Goal: Answer question/provide support: Share knowledge or assist other users

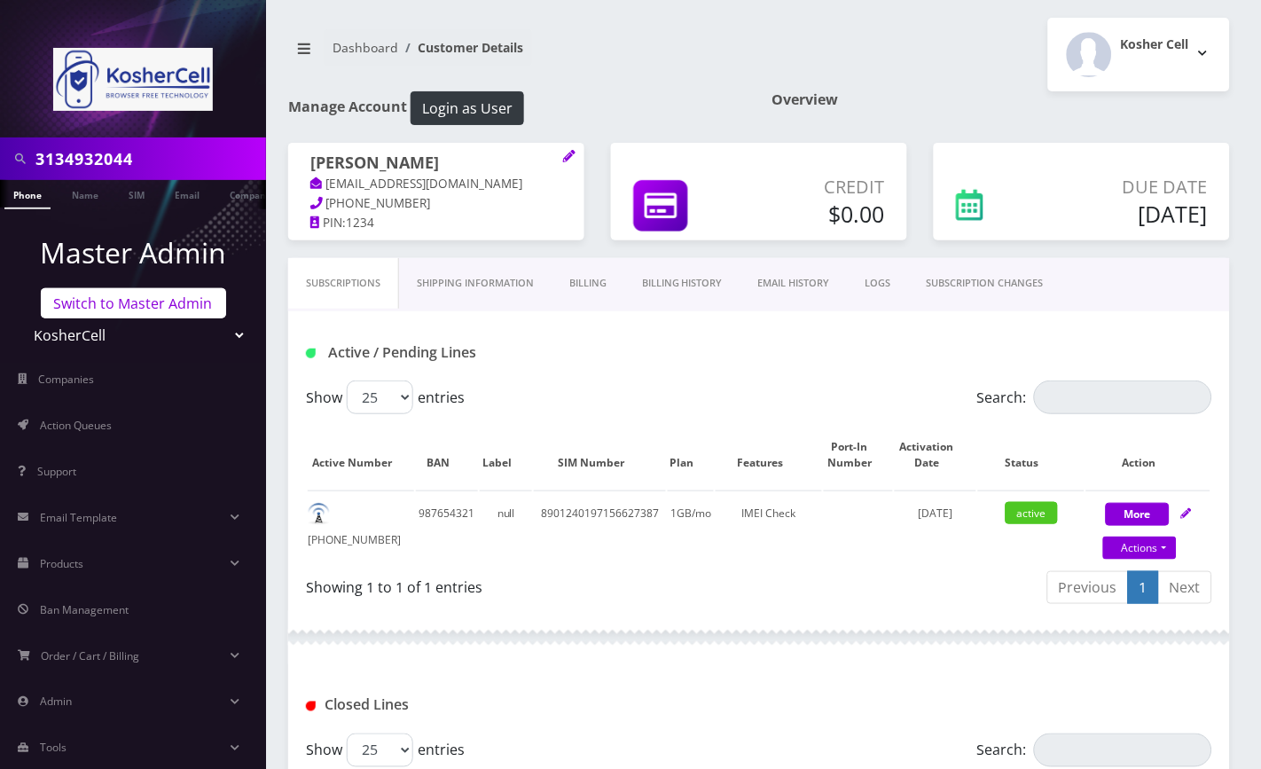
click at [98, 307] on link "Switch to Master Admin" at bounding box center [133, 303] width 185 height 30
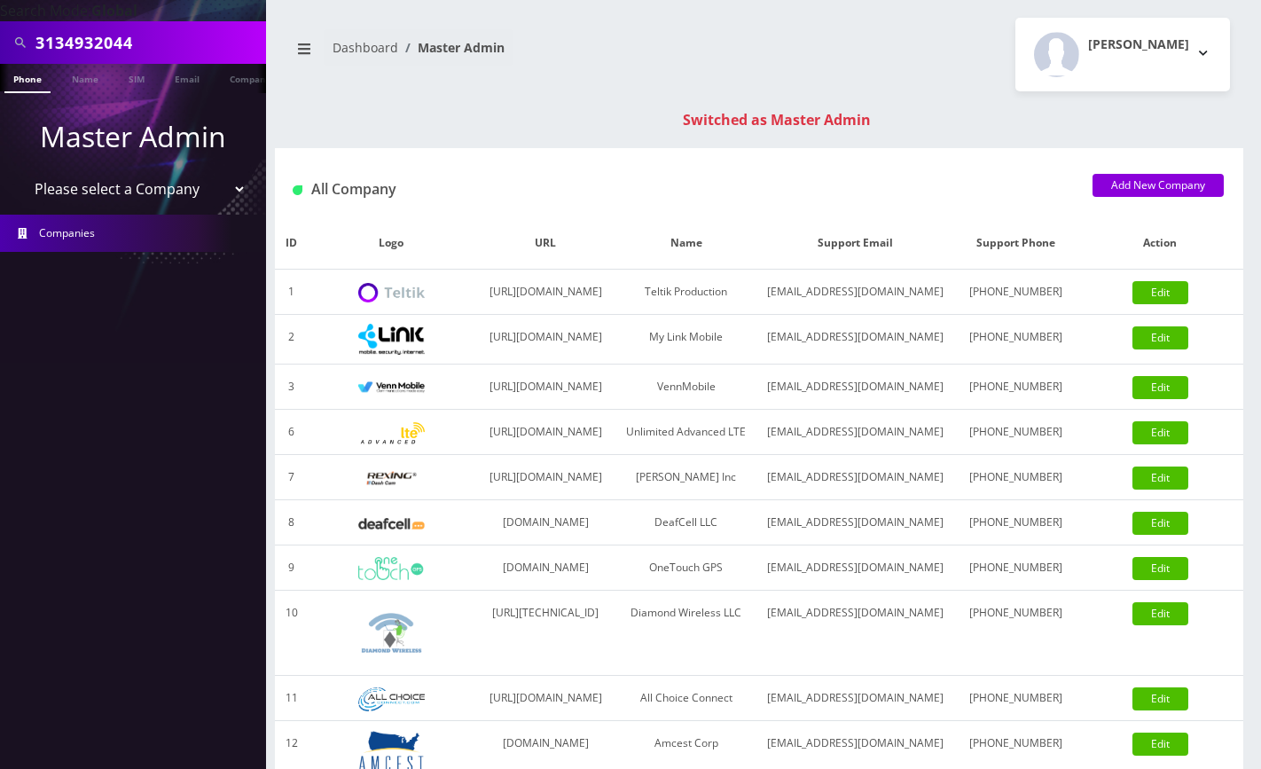
click at [93, 35] on input "3134932044" at bounding box center [148, 43] width 226 height 34
paste input "9292147328"
type input "9292147328"
click at [31, 83] on link "Phone" at bounding box center [27, 78] width 46 height 29
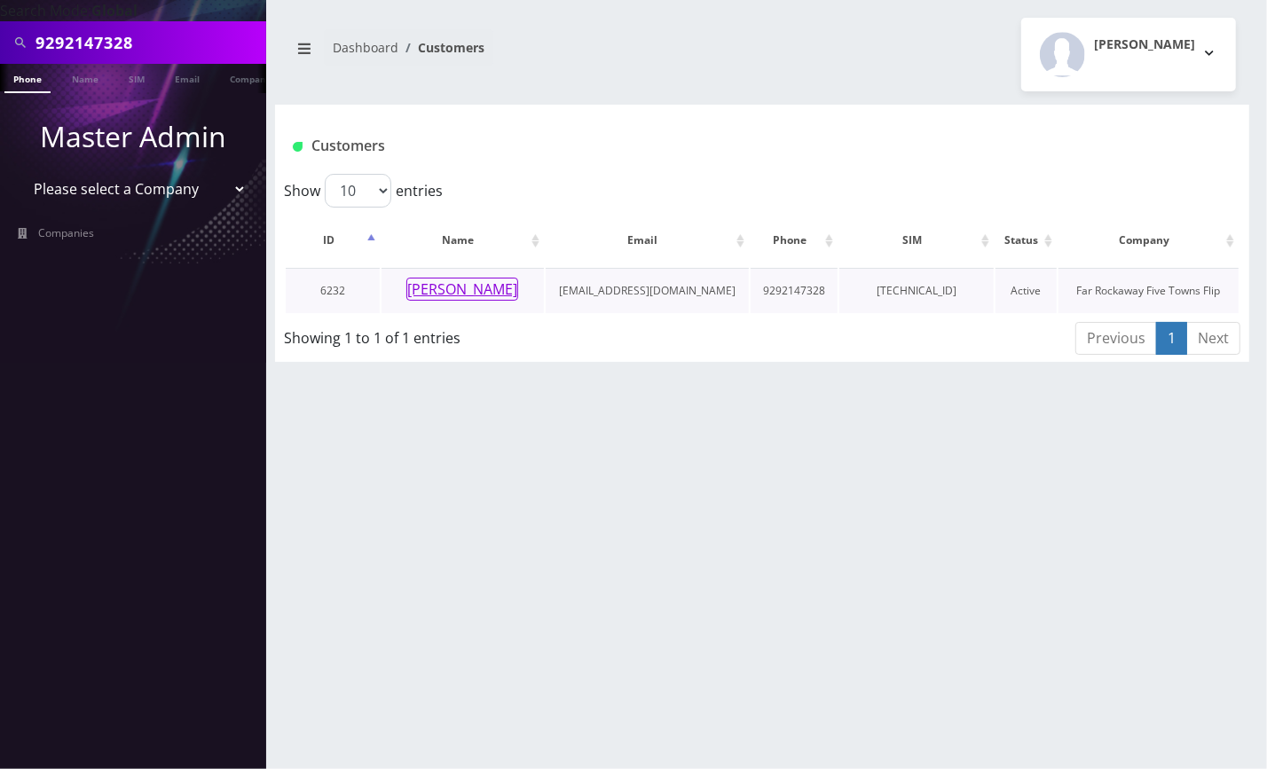
click at [458, 290] on button "CHANA FEDERMAN" at bounding box center [462, 289] width 112 height 23
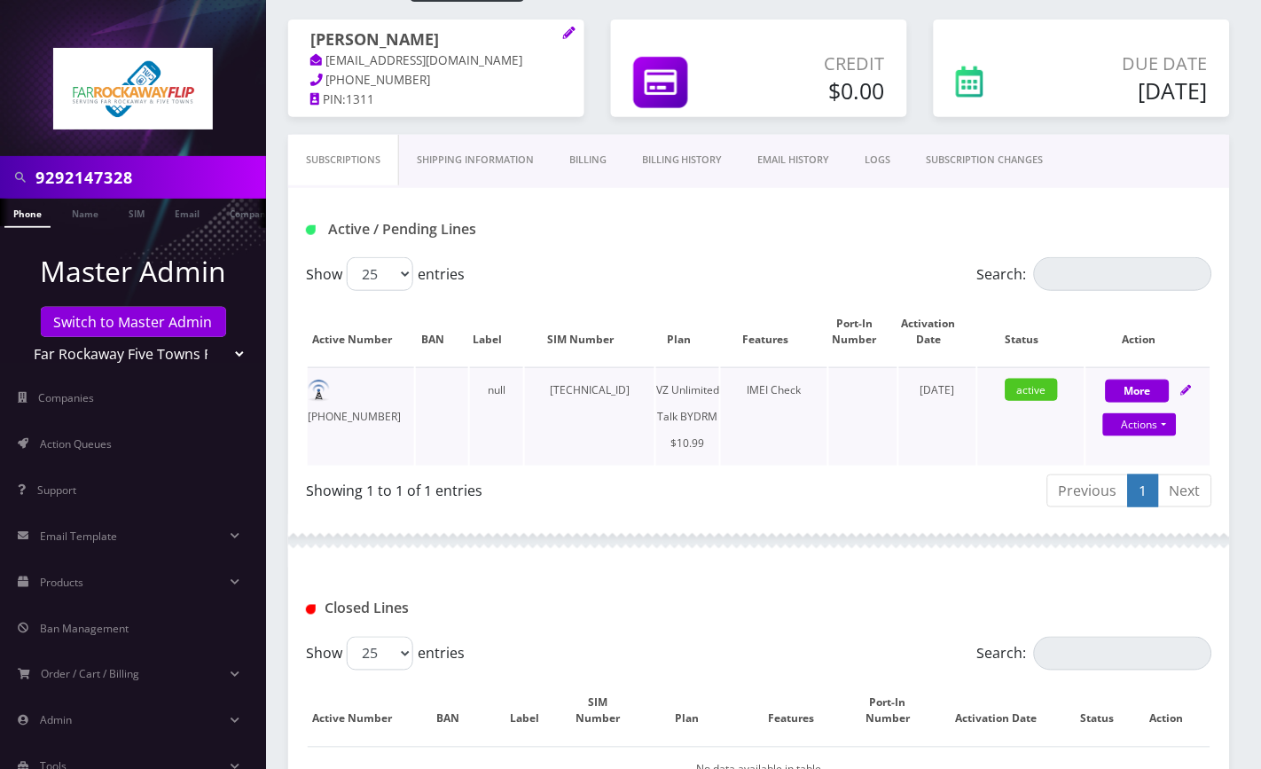
scroll to position [118, 0]
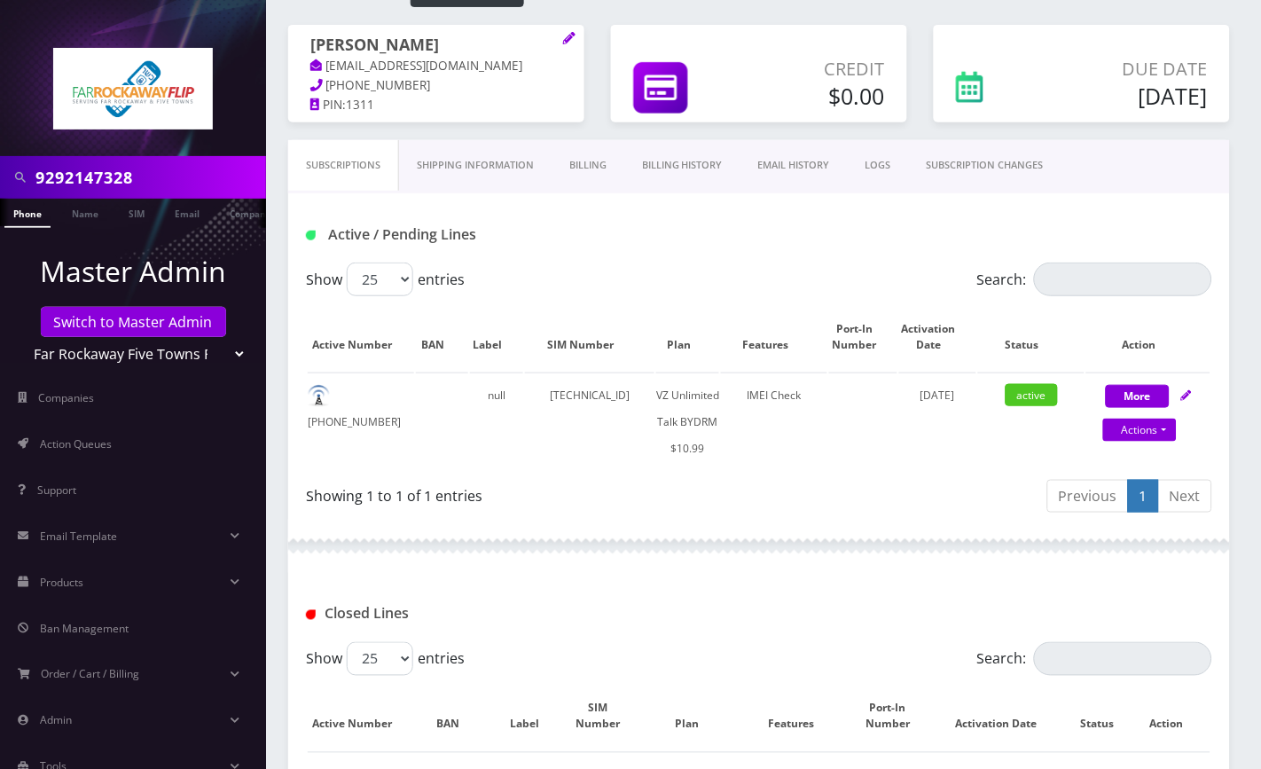
click at [682, 166] on link "Billing History" at bounding box center [683, 165] width 116 height 51
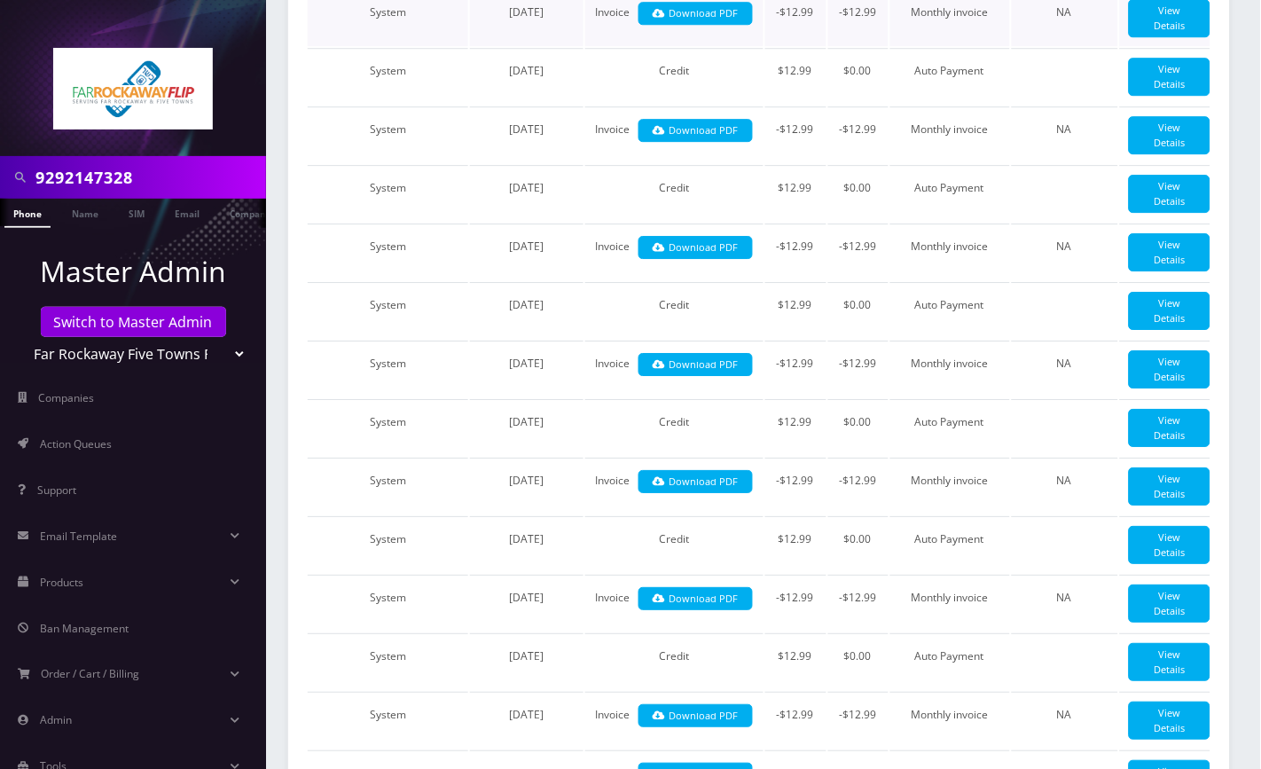
scroll to position [994, 0]
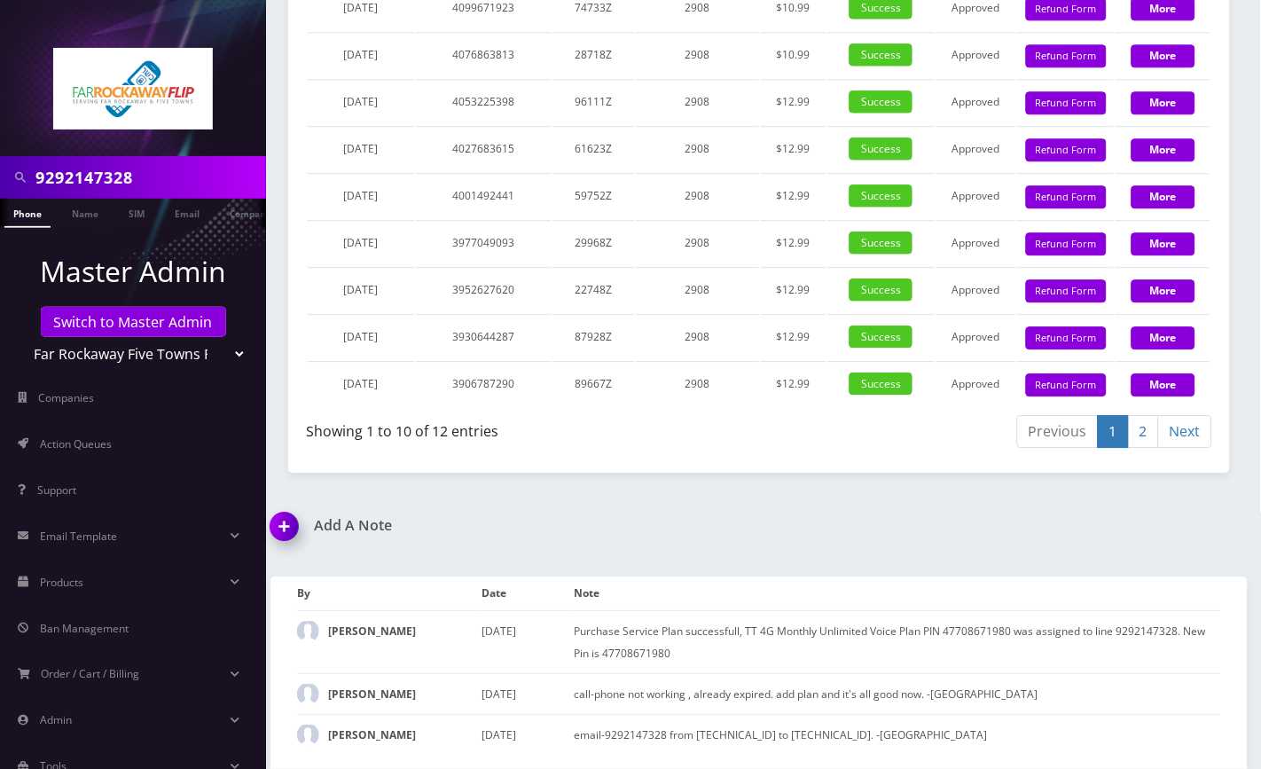
click at [272, 538] on img at bounding box center [288, 533] width 52 height 52
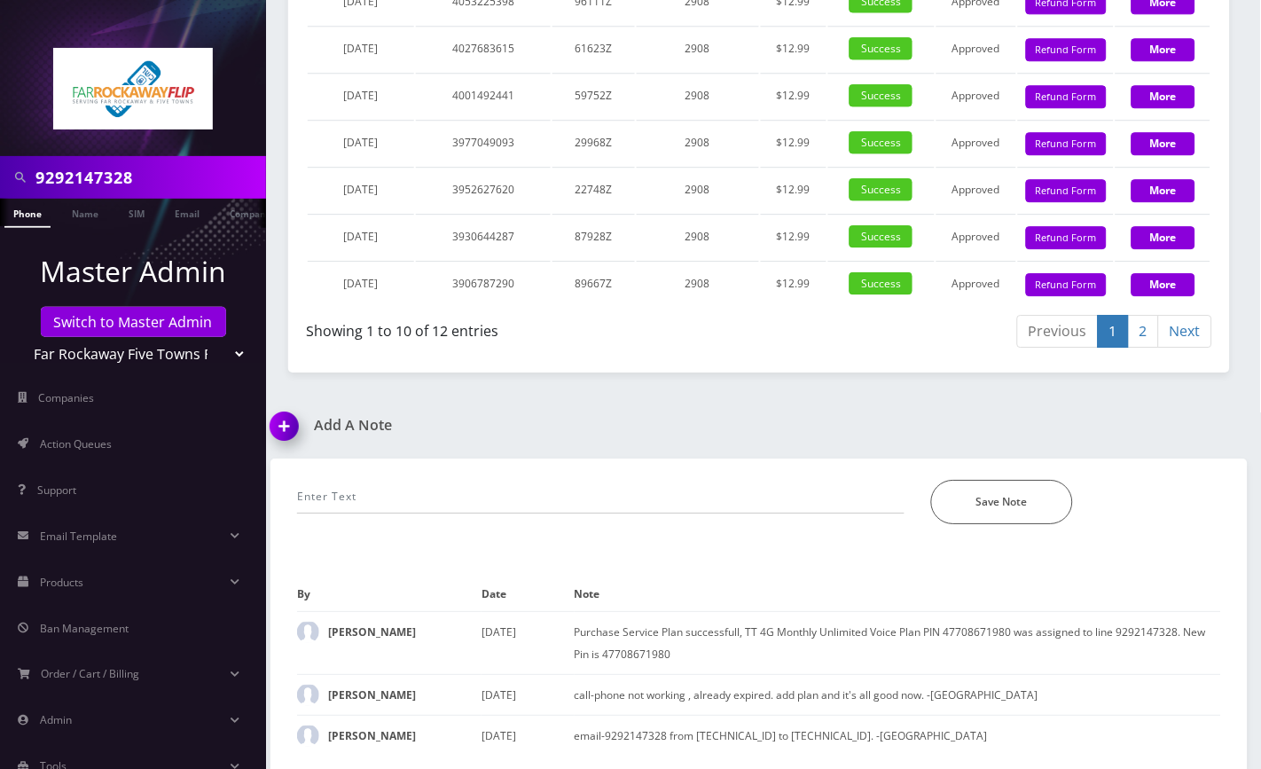
scroll to position [2395, 0]
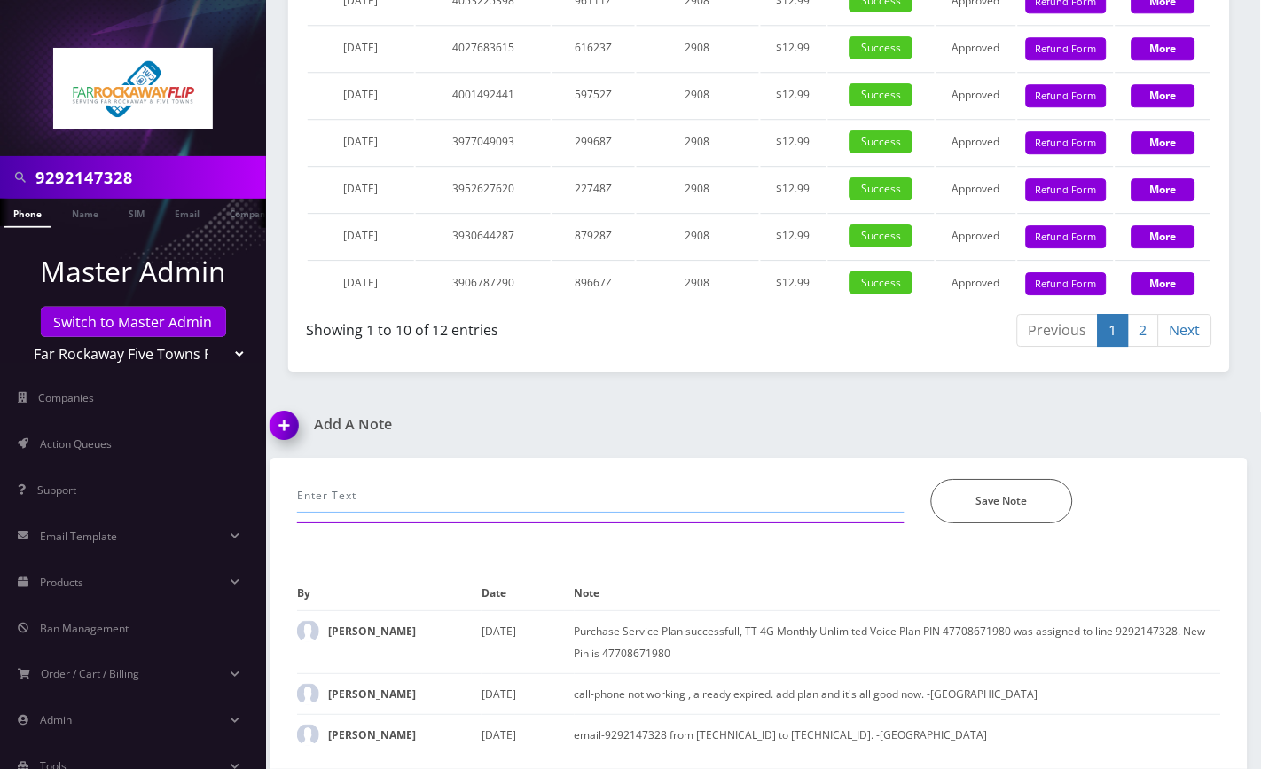
click at [460, 504] on input "text" at bounding box center [601, 496] width 608 height 34
click at [563, 496] on input "call- unable to make calls, refilled 8/24" at bounding box center [601, 496] width 608 height 34
click at [467, 497] on input "call- unable to make calls, refilled 8/24" at bounding box center [601, 496] width 608 height 34
click at [576, 498] on input "call- unable to make calls, paid 8/24" at bounding box center [601, 496] width 608 height 34
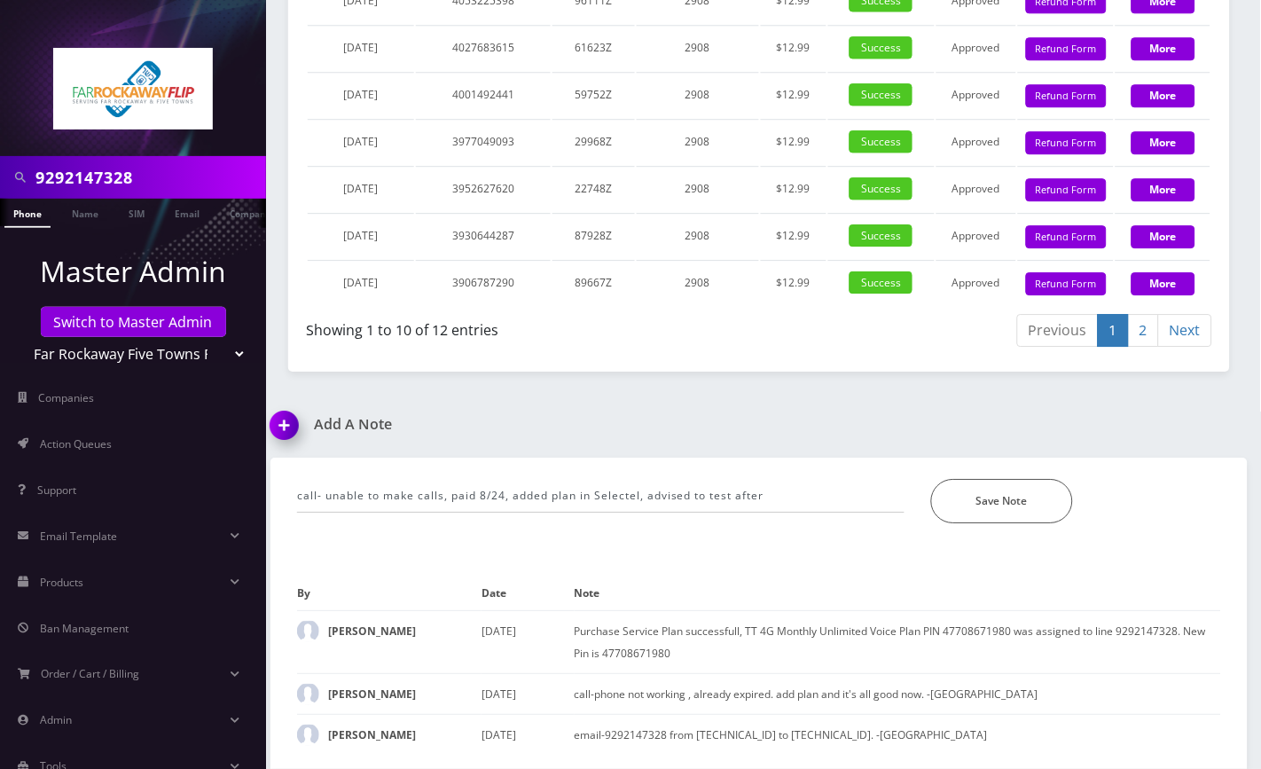
click at [758, 517] on div "call- unable to make calls, paid 8/24, added plan in Selectel, advised to test …" at bounding box center [601, 501] width 634 height 44
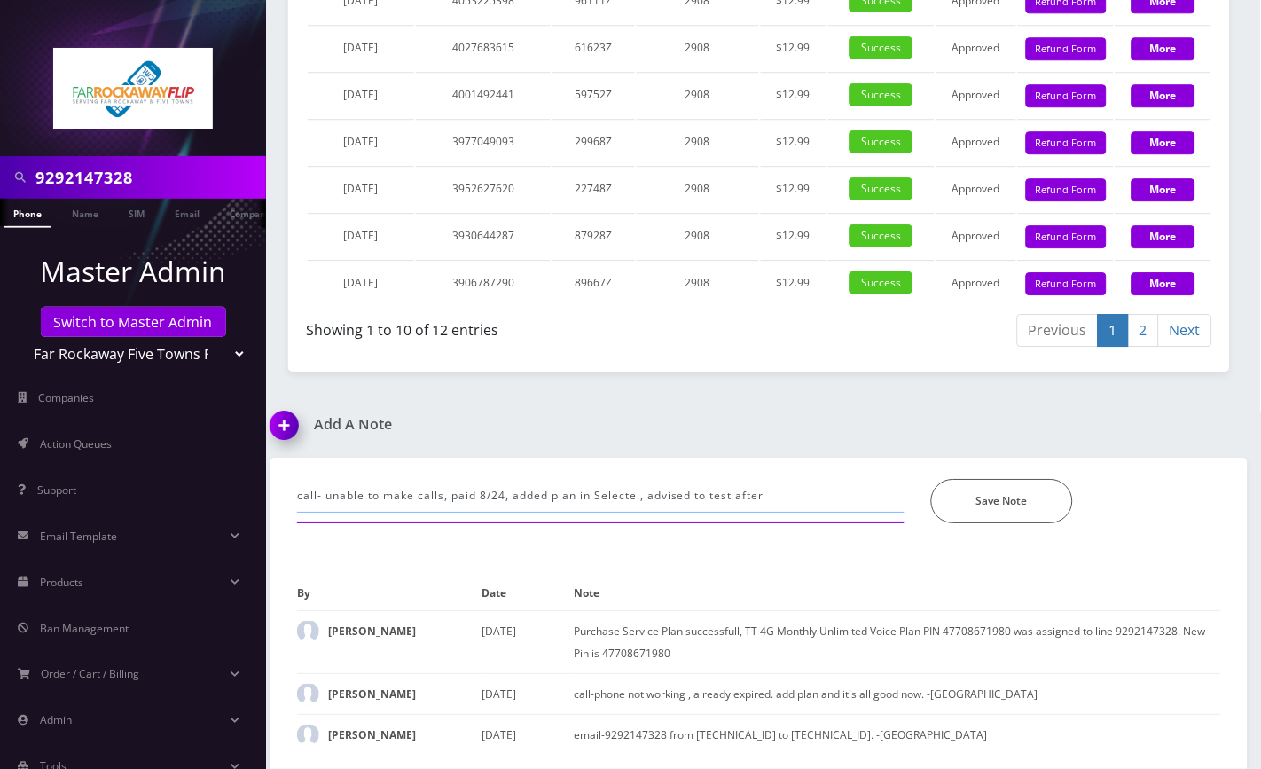
drag, startPoint x: 736, startPoint y: 497, endPoint x: 782, endPoint y: 497, distance: 45.2
click at [782, 497] on input "call- unable to make calls, paid 8/24, added plan in Selectel, advised to test …" at bounding box center [601, 496] width 608 height 34
click at [719, 498] on input "call- unable to make calls, paid 8/24, added plan in Selectel, advised to test" at bounding box center [601, 496] width 608 height 34
type input "call- unable to make calls, paid 8/24, added plan in Selectel, advised to reboo…"
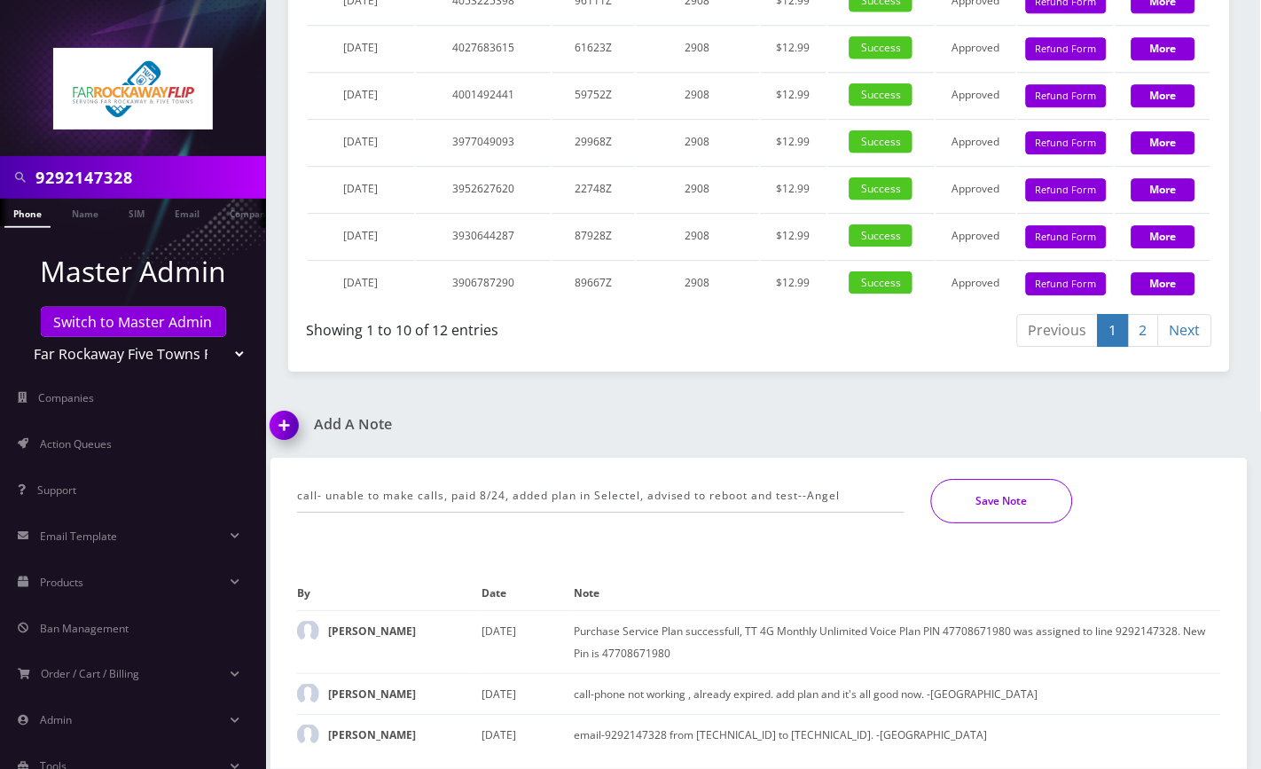
click at [991, 508] on button "Save Note" at bounding box center [1002, 501] width 142 height 44
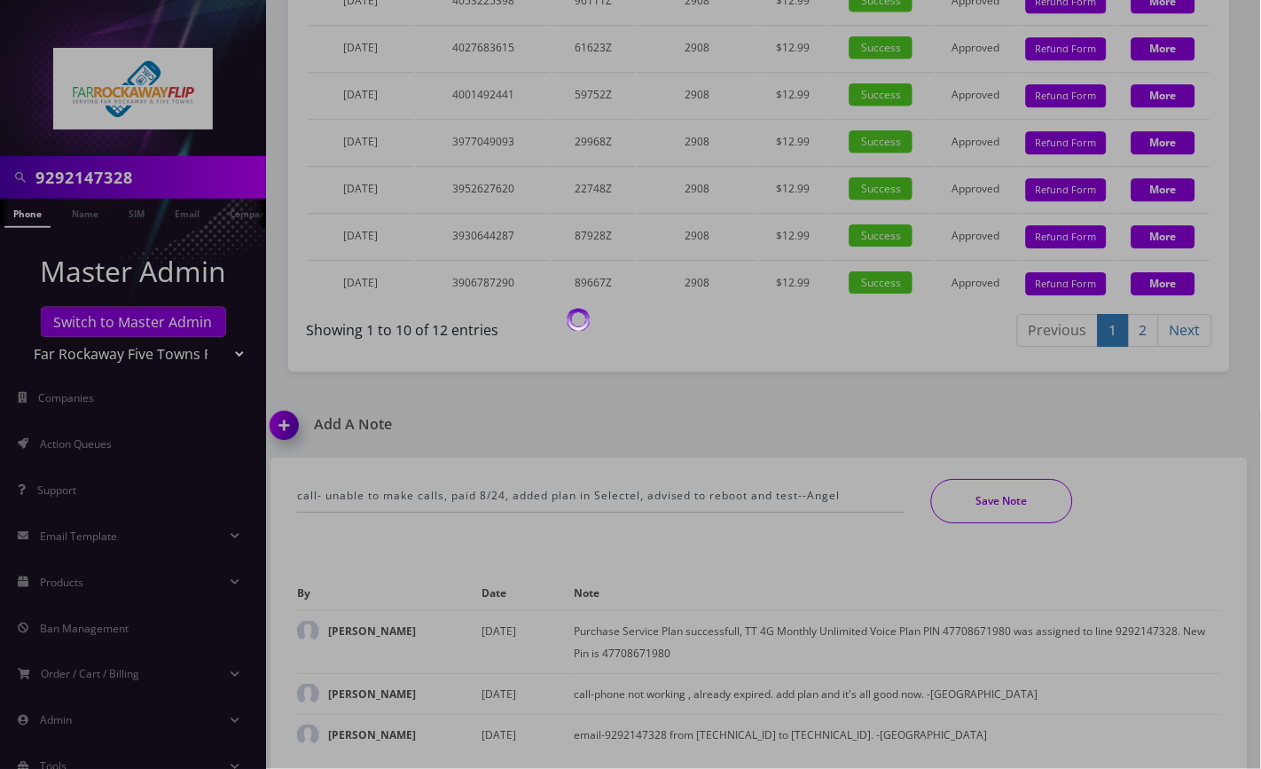
scroll to position [2336, 0]
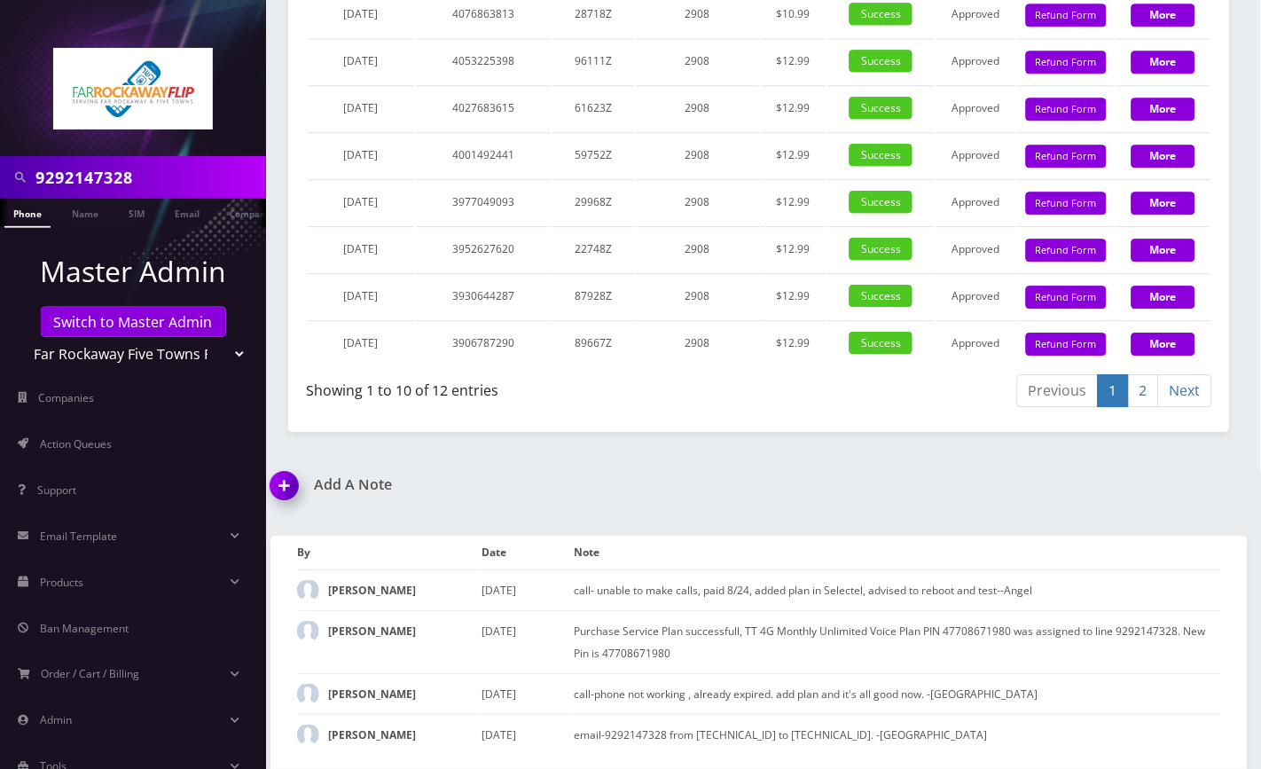
click at [1188, 483] on div "Add A Note call- unable to make calls, paid 8/24, added plan in Selectel, advis…" at bounding box center [759, 622] width 1004 height 293
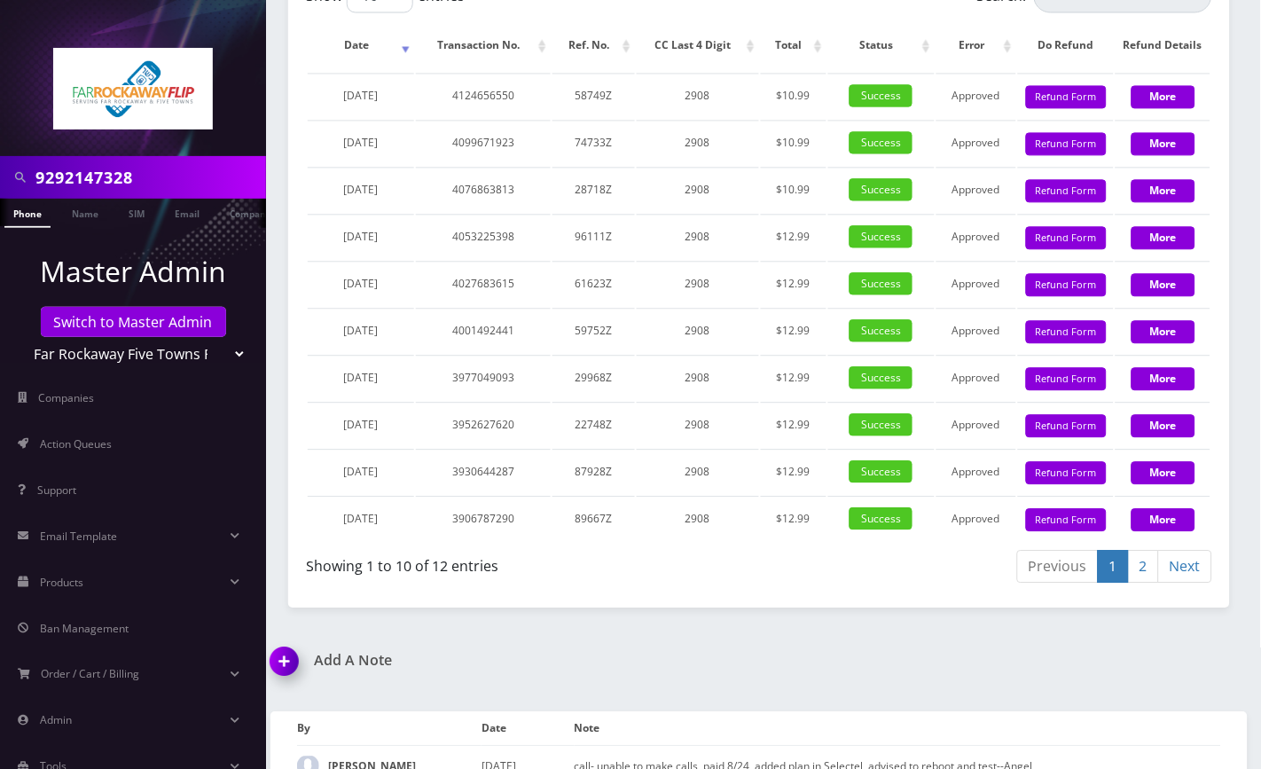
scroll to position [1863, 0]
